Goal: Find contact information: Find contact information

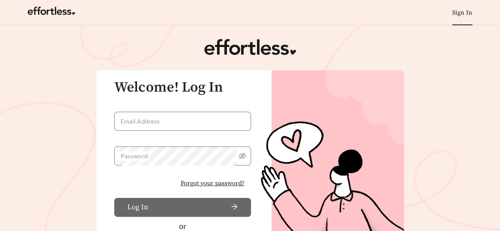
scroll to position [117, 0]
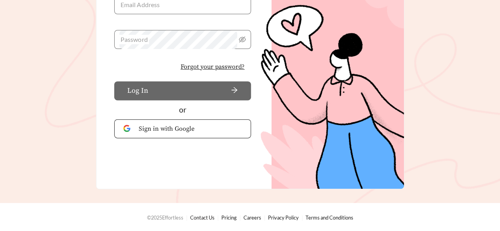
click at [207, 215] on link "Contact Us" at bounding box center [202, 218] width 25 height 6
click at [206, 217] on link "Contact Us" at bounding box center [202, 218] width 25 height 6
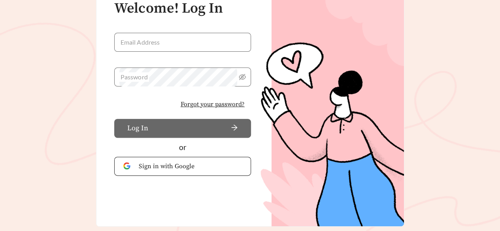
scroll to position [117, 0]
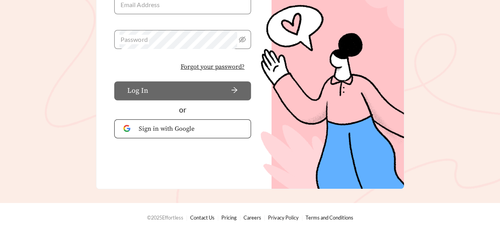
click at [284, 220] on link "Privacy Policy" at bounding box center [283, 218] width 31 height 6
click at [204, 222] on footer "© 2025 Effortless Contact Us Pricing Careers Privacy Policy Terms and Conditions" at bounding box center [250, 217] width 500 height 28
click at [204, 217] on link "Contact Us" at bounding box center [202, 218] width 25 height 6
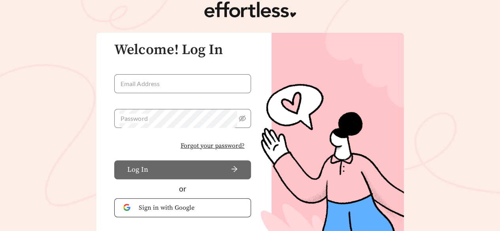
scroll to position [0, 0]
